Goal: Task Accomplishment & Management: Manage account settings

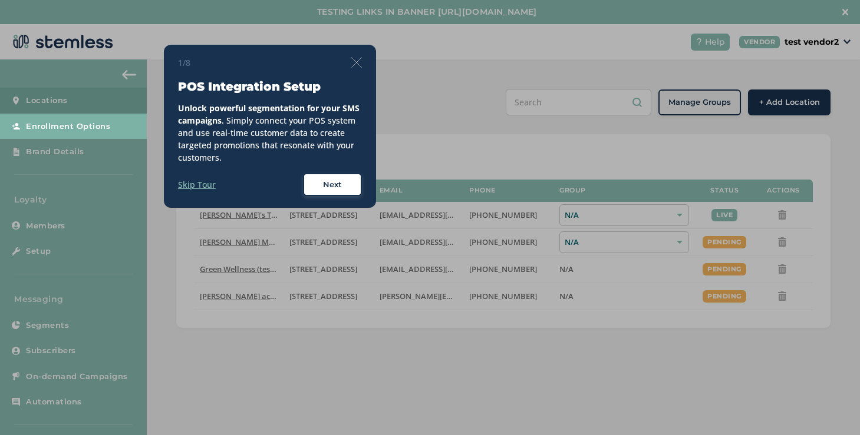
click at [334, 177] on button "Next" at bounding box center [332, 185] width 59 height 24
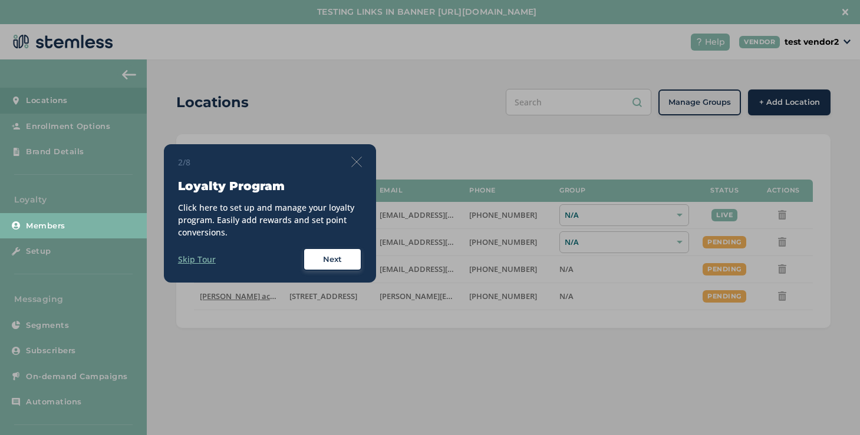
click at [356, 169] on div "2/8 Loyalty Program Click here to set up and manage your loyalty program. Easil…" at bounding box center [270, 213] width 184 height 115
click at [356, 163] on img at bounding box center [356, 162] width 11 height 11
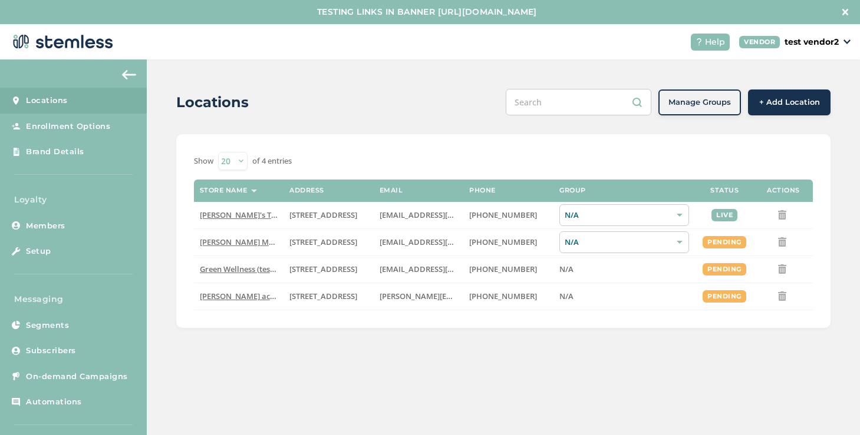
click at [793, 43] on p "test vendor2" at bounding box center [811, 42] width 54 height 12
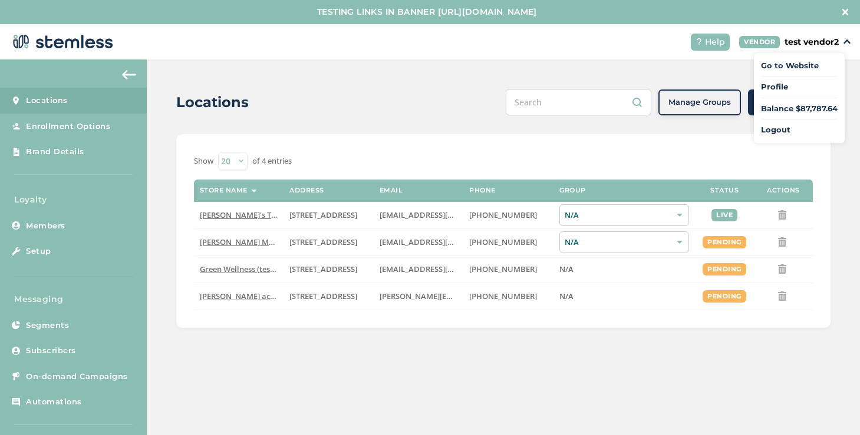
click at [109, 108] on link "Locations" at bounding box center [73, 101] width 147 height 26
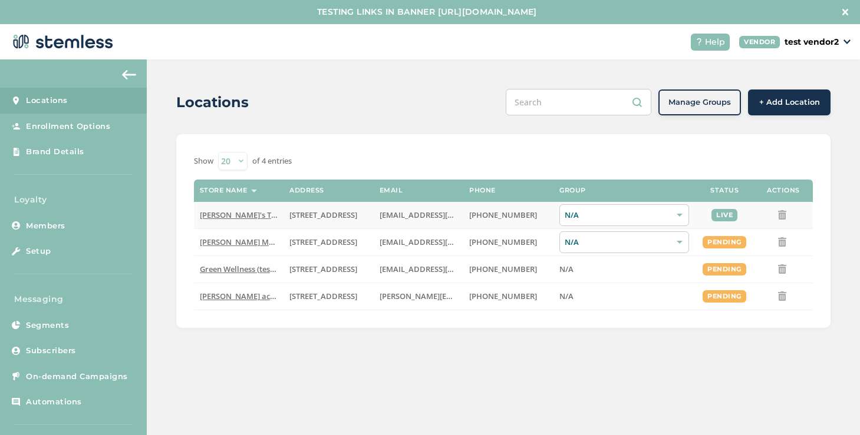
click at [208, 217] on span "[PERSON_NAME]'s Test Store" at bounding box center [251, 215] width 103 height 11
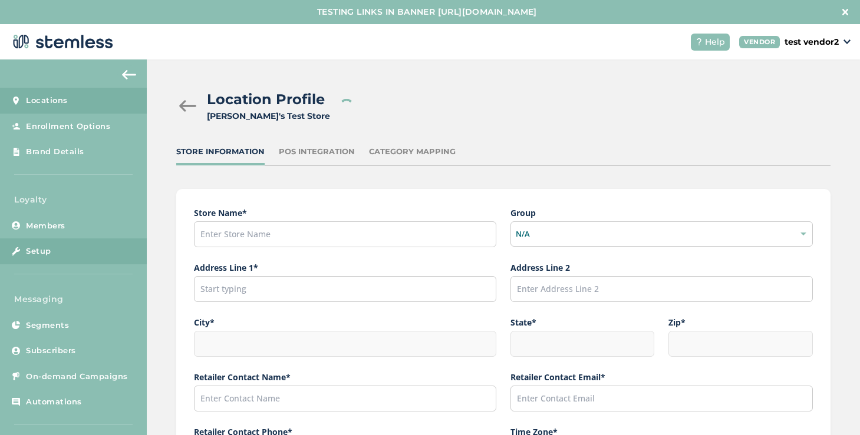
type input "[PERSON_NAME]'s Test Store"
type input "[STREET_ADDRESS]"
type input "Hillsboro"
type input "OR"
type input "97124"
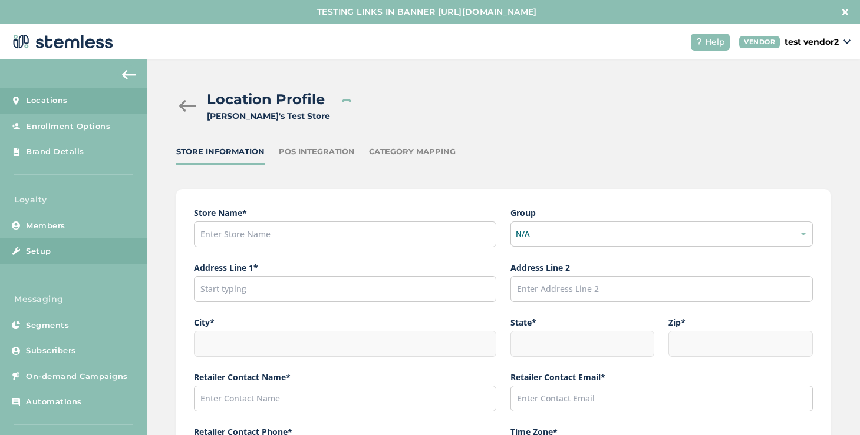
type input "[PERSON_NAME]"
type input "[EMAIL_ADDRESS][DOMAIN_NAME]"
type input "[PHONE_NUMBER]"
type input "America/Los_Angeles"
type input "[PERSON_NAME]'s Test Store"
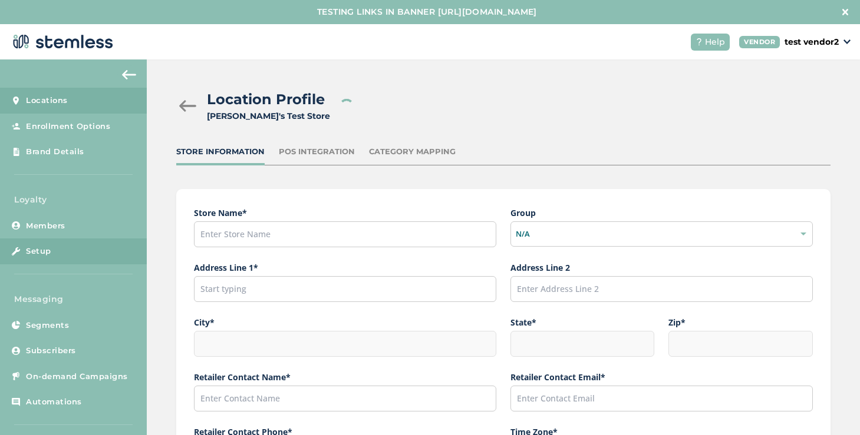
type input "[URL][DOMAIN_NAME]"
click at [61, 260] on link "Setup" at bounding box center [73, 252] width 147 height 26
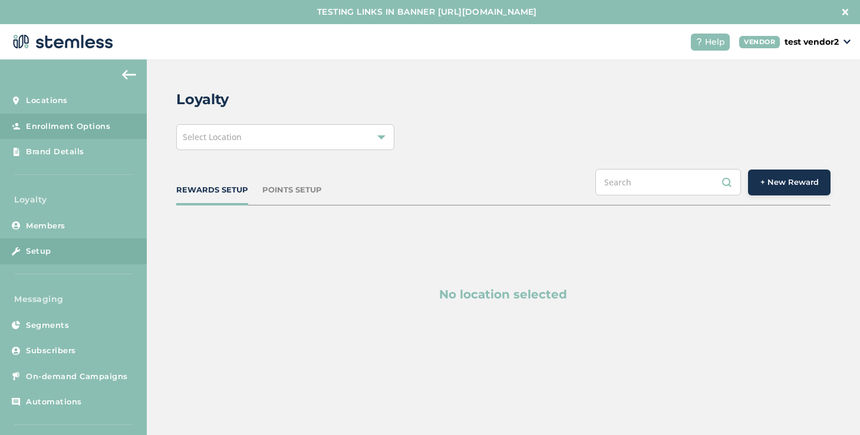
click at [77, 127] on span "Enrollment Options" at bounding box center [68, 127] width 84 height 12
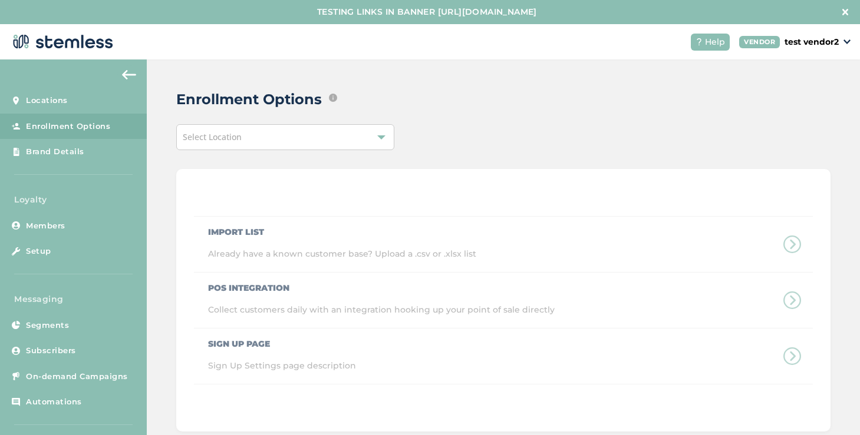
click at [242, 148] on div "Select Location" at bounding box center [285, 137] width 218 height 26
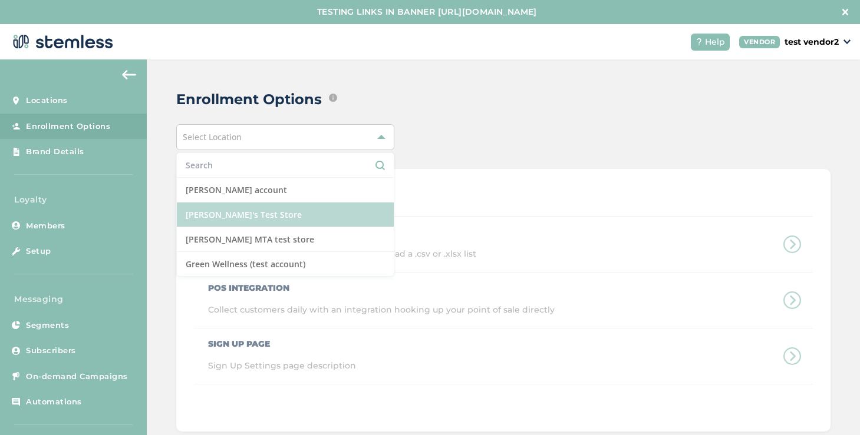
click at [220, 213] on li "[PERSON_NAME]'s Test Store" at bounding box center [285, 215] width 217 height 25
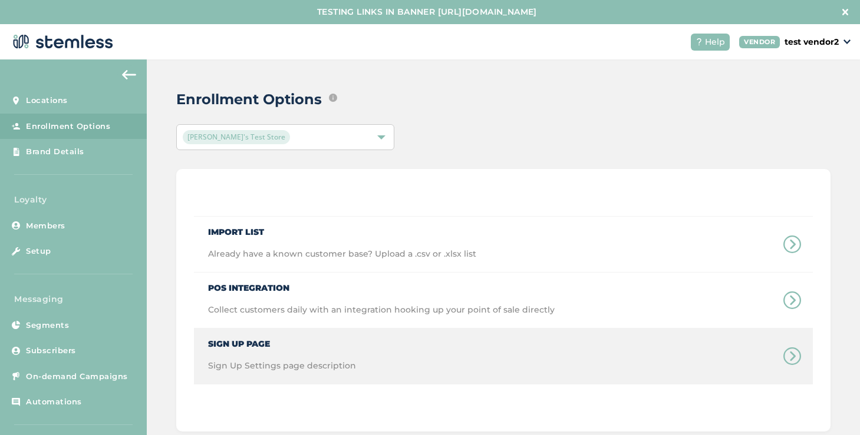
click at [247, 341] on span "Sign Up Page" at bounding box center [282, 340] width 148 height 22
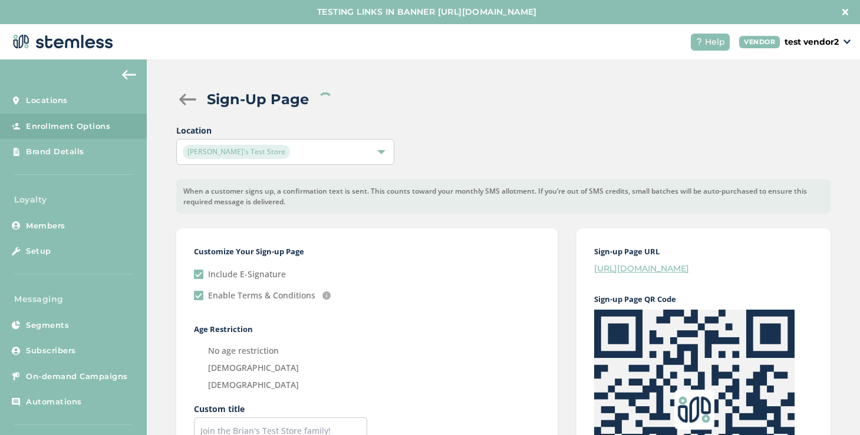
checkbox input "true"
radio input "false"
radio input "true"
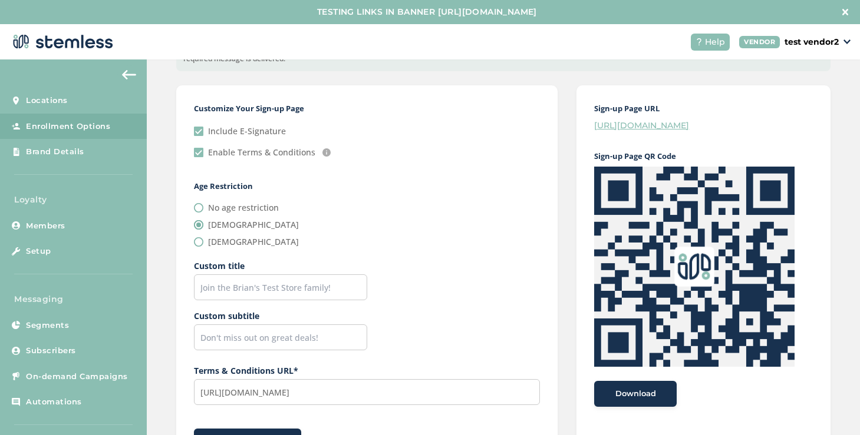
scroll to position [186, 0]
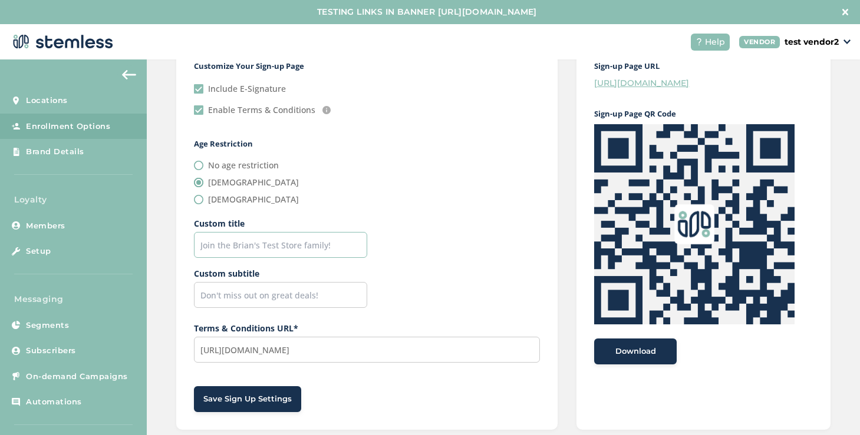
click at [219, 253] on input "text" at bounding box center [280, 245] width 173 height 26
click at [234, 392] on button "Save Sign Up Settings" at bounding box center [247, 400] width 107 height 26
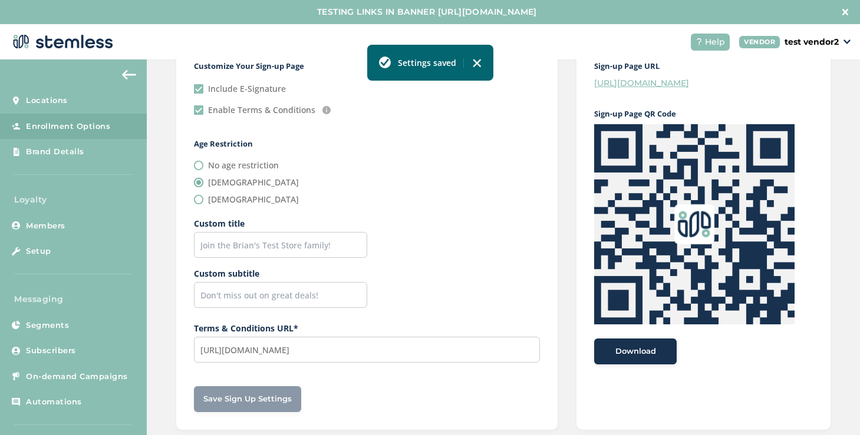
scroll to position [0, 0]
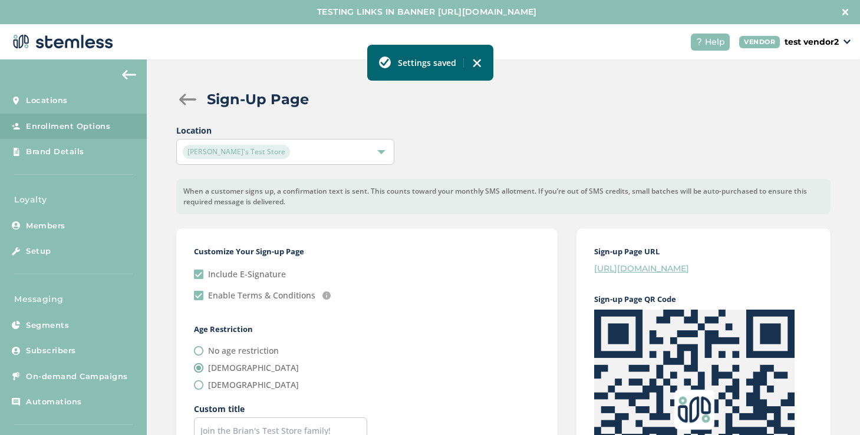
click at [605, 268] on link "[URL][DOMAIN_NAME]" at bounding box center [641, 268] width 95 height 11
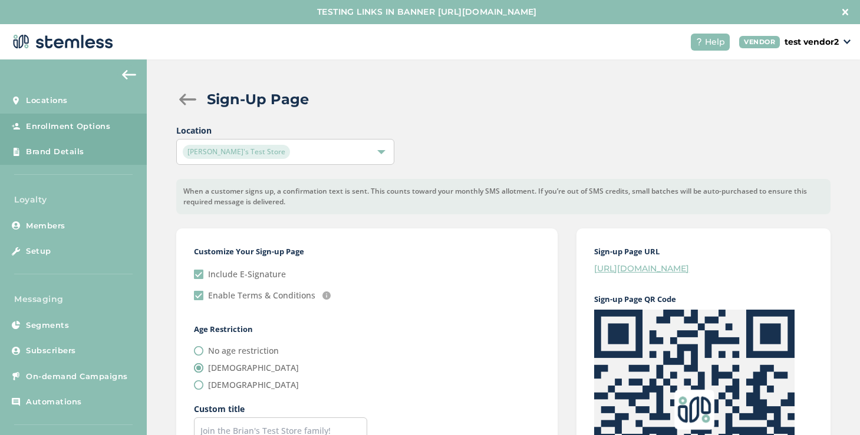
click at [65, 150] on span "Brand Details" at bounding box center [55, 152] width 58 height 12
